Goal: Ask a question: Seek information or help from site administrators or community

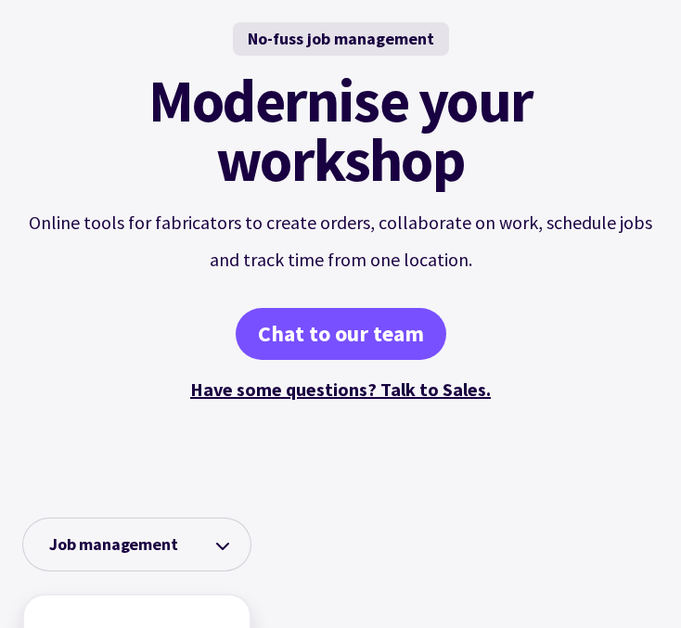
scroll to position [213, 0]
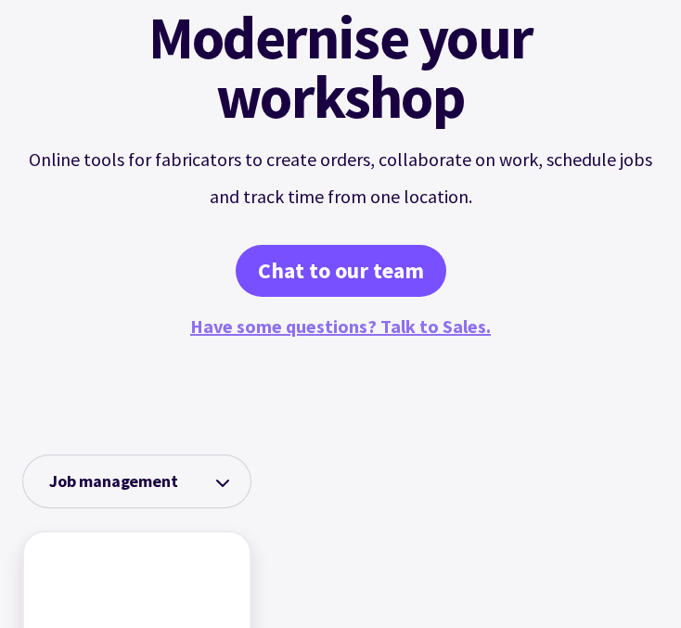
click at [347, 291] on link "Have some questions? Talk to Sales." at bounding box center [340, 325] width 301 height 23
click at [392, 291] on link "Have some questions? Talk to Sales." at bounding box center [340, 325] width 301 height 23
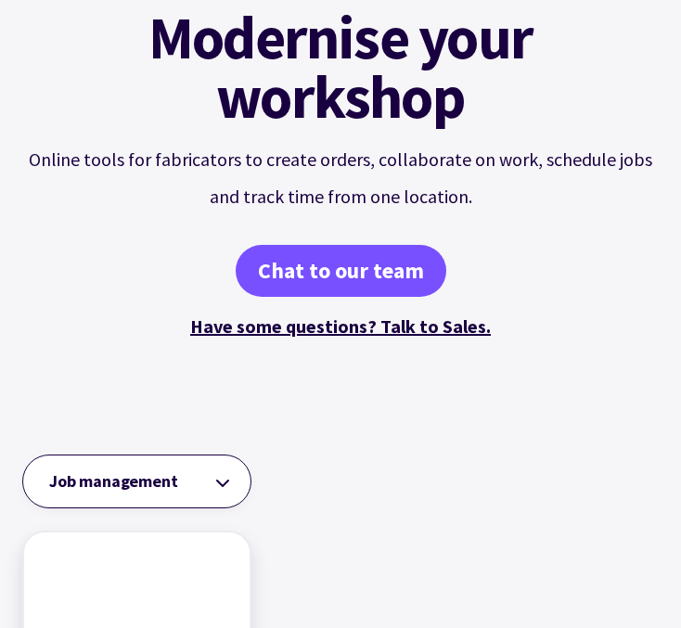
click at [170, 291] on select "Job management Job tracking Scheduling work Dynamic tables Time tracking Bills …" at bounding box center [136, 482] width 229 height 54
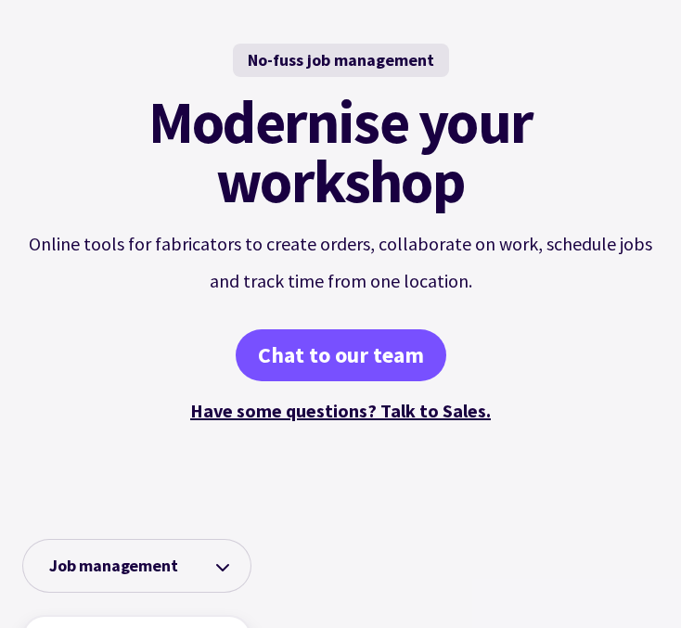
scroll to position [346, 0]
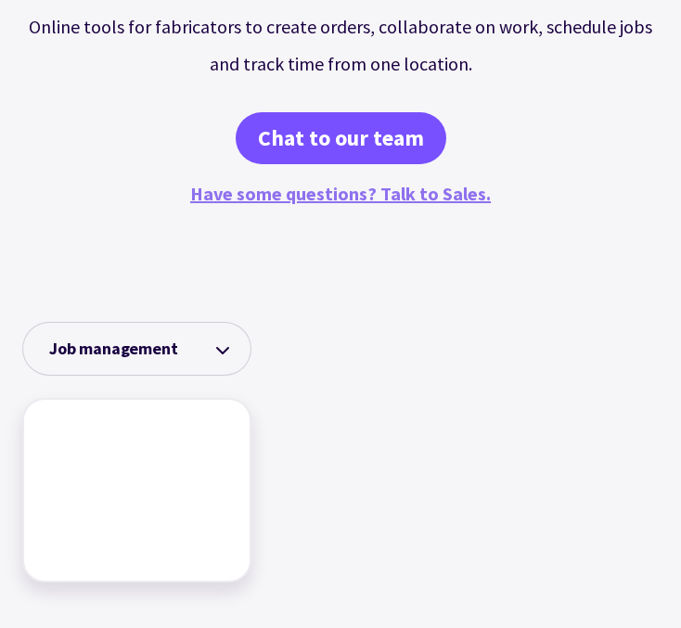
click at [342, 197] on link "Have some questions? Talk to Sales." at bounding box center [340, 193] width 301 height 23
click at [418, 199] on link "Have some questions? Talk to Sales." at bounding box center [340, 193] width 301 height 23
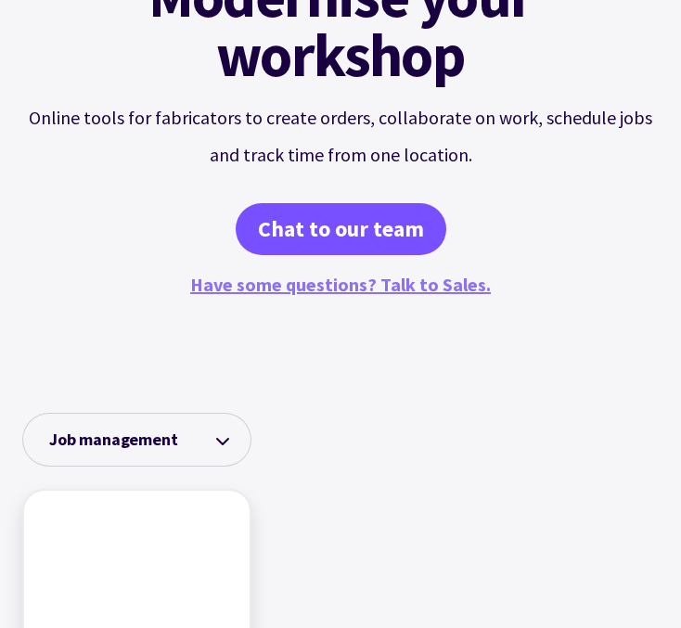
scroll to position [289, 0]
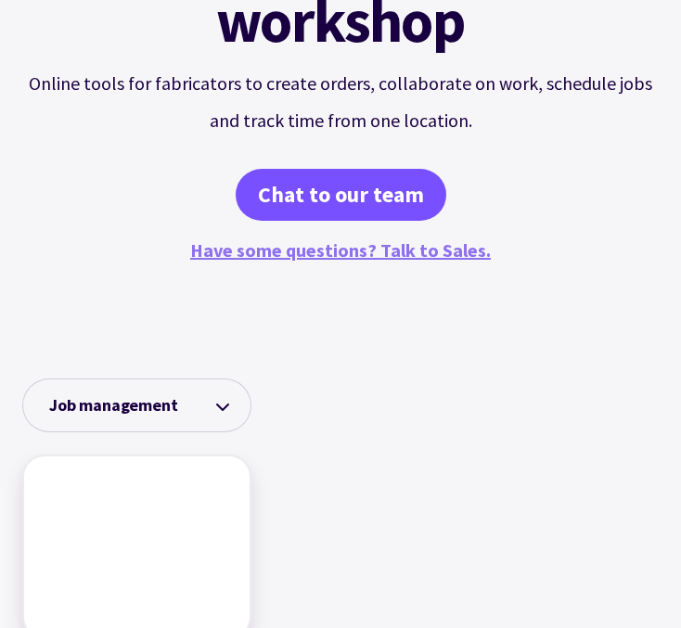
click at [399, 250] on link "Have some questions? Talk to Sales." at bounding box center [340, 249] width 301 height 23
